Goal: Go to known website: Access a specific website the user already knows

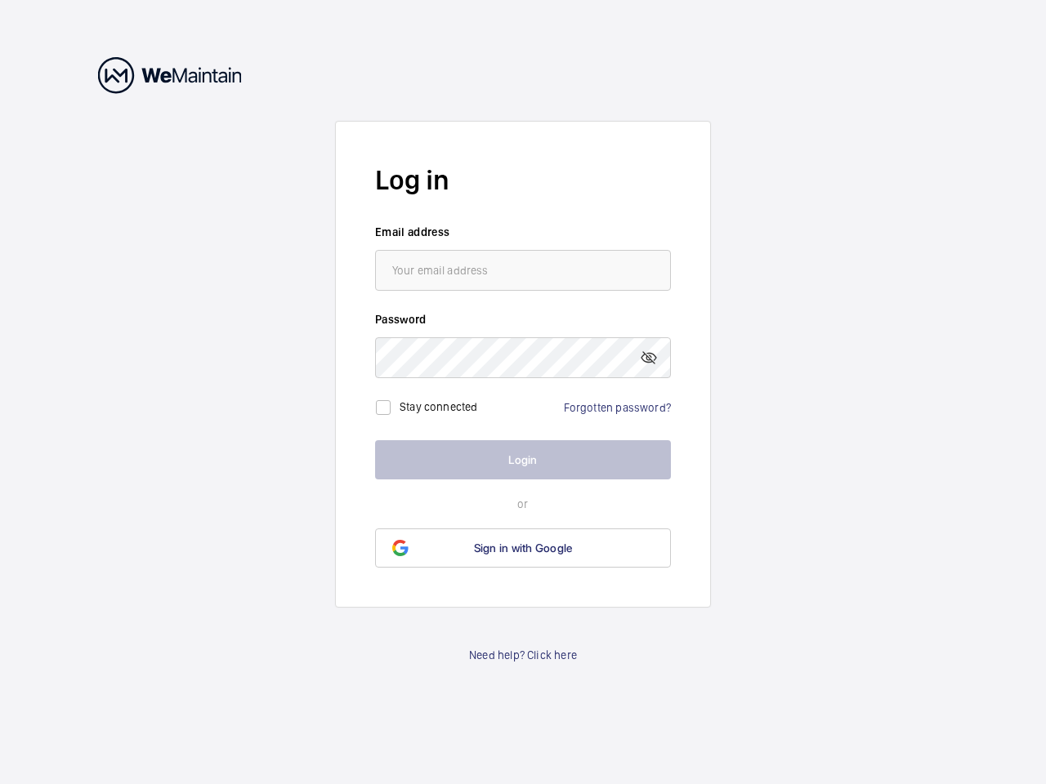
click at [649, 358] on mat-icon at bounding box center [649, 358] width 20 height 20
click at [383, 408] on input "checkbox" at bounding box center [383, 407] width 33 height 33
click at [439, 407] on label "Stay connected" at bounding box center [438, 406] width 78 height 13
checkbox input "true"
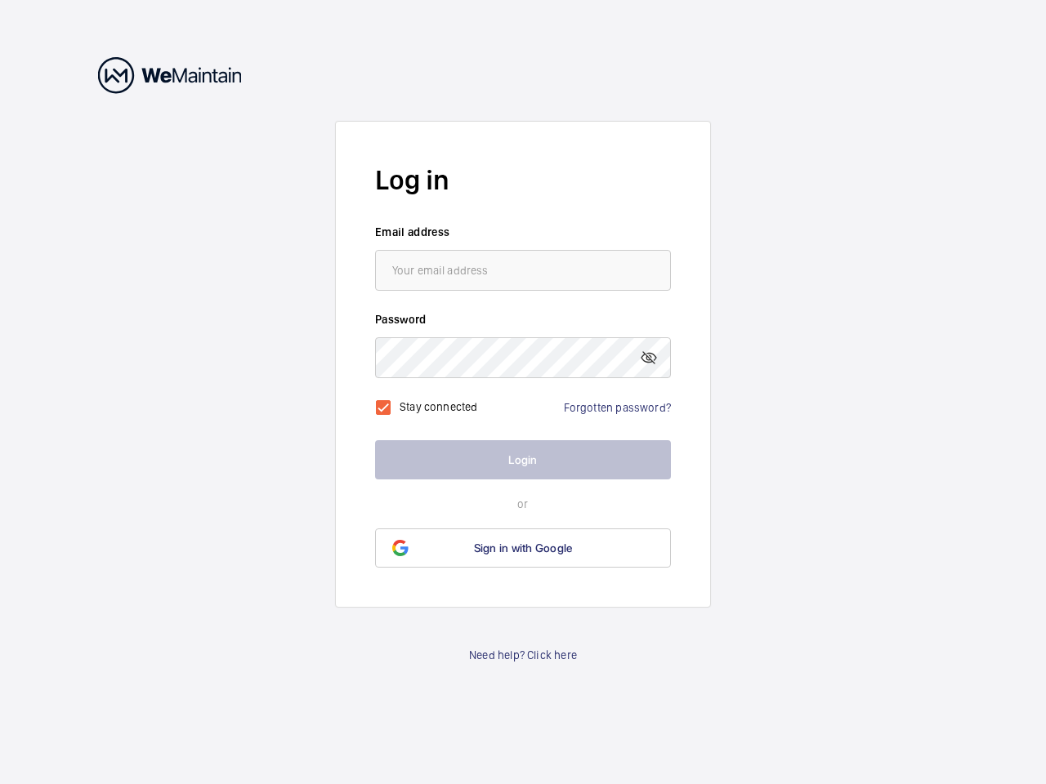
click at [523, 548] on span "Sign in with Google" at bounding box center [523, 548] width 99 height 13
